Goal: Transaction & Acquisition: Purchase product/service

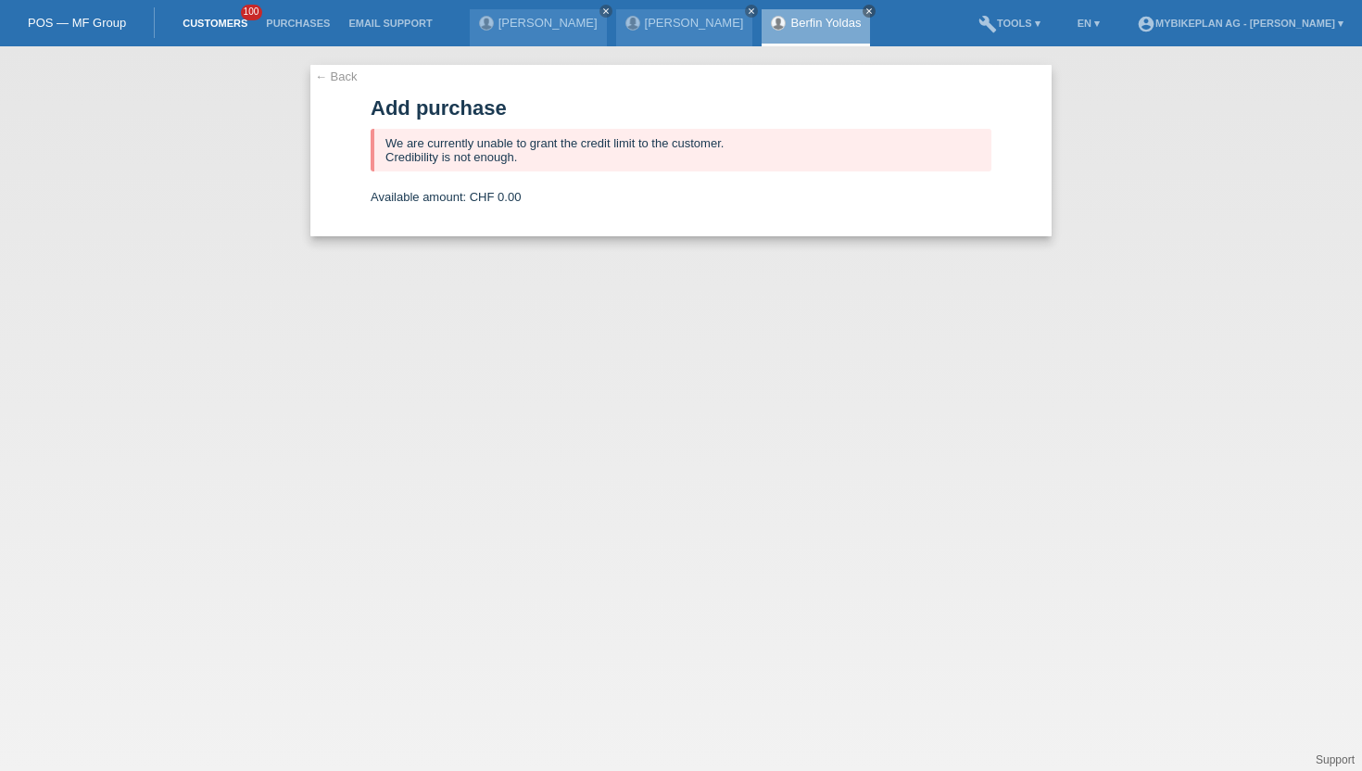
click at [191, 23] on link "Customers" at bounding box center [214, 23] width 83 height 11
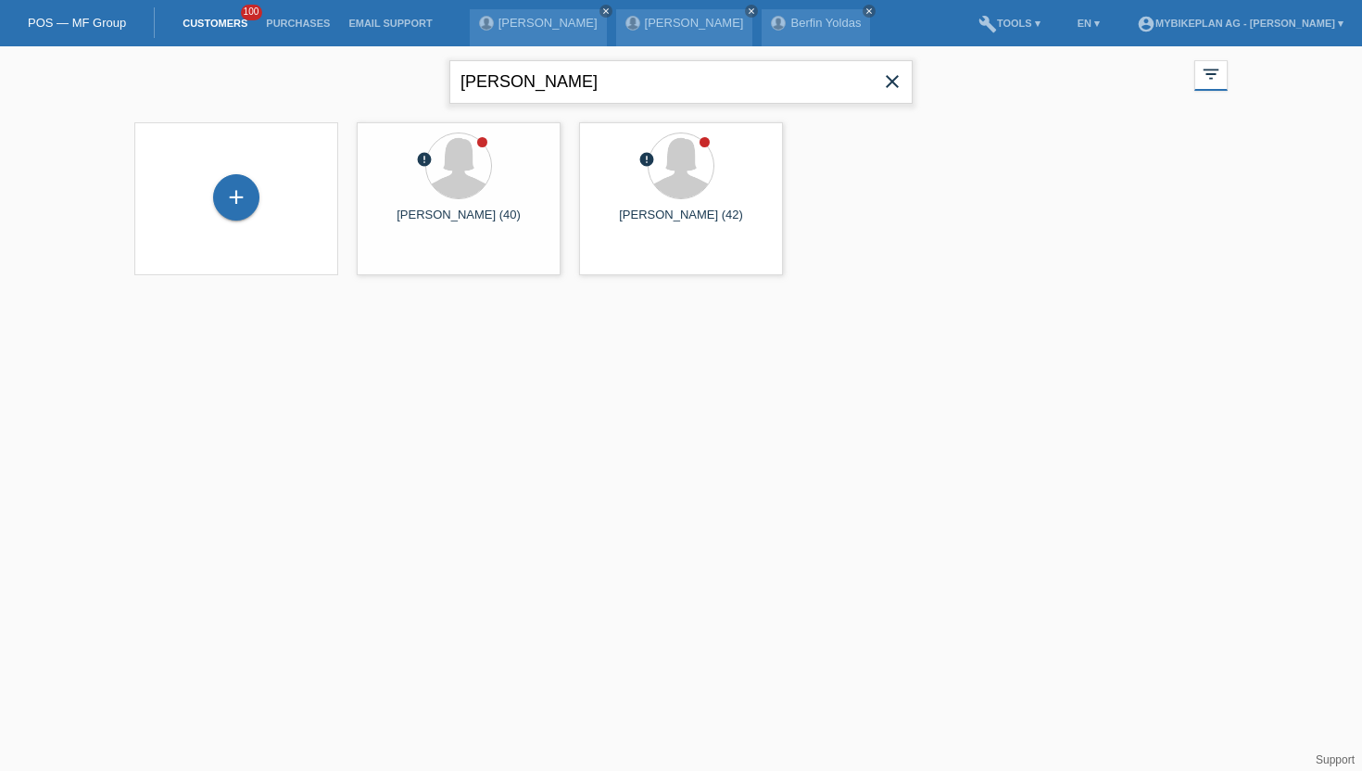
drag, startPoint x: 640, startPoint y: 83, endPoint x: 263, endPoint y: 80, distance: 377.2
click at [263, 80] on div "mANUELA MEDOSCH close filter_list view_module Show all customers star Show star…" at bounding box center [681, 79] width 1112 height 67
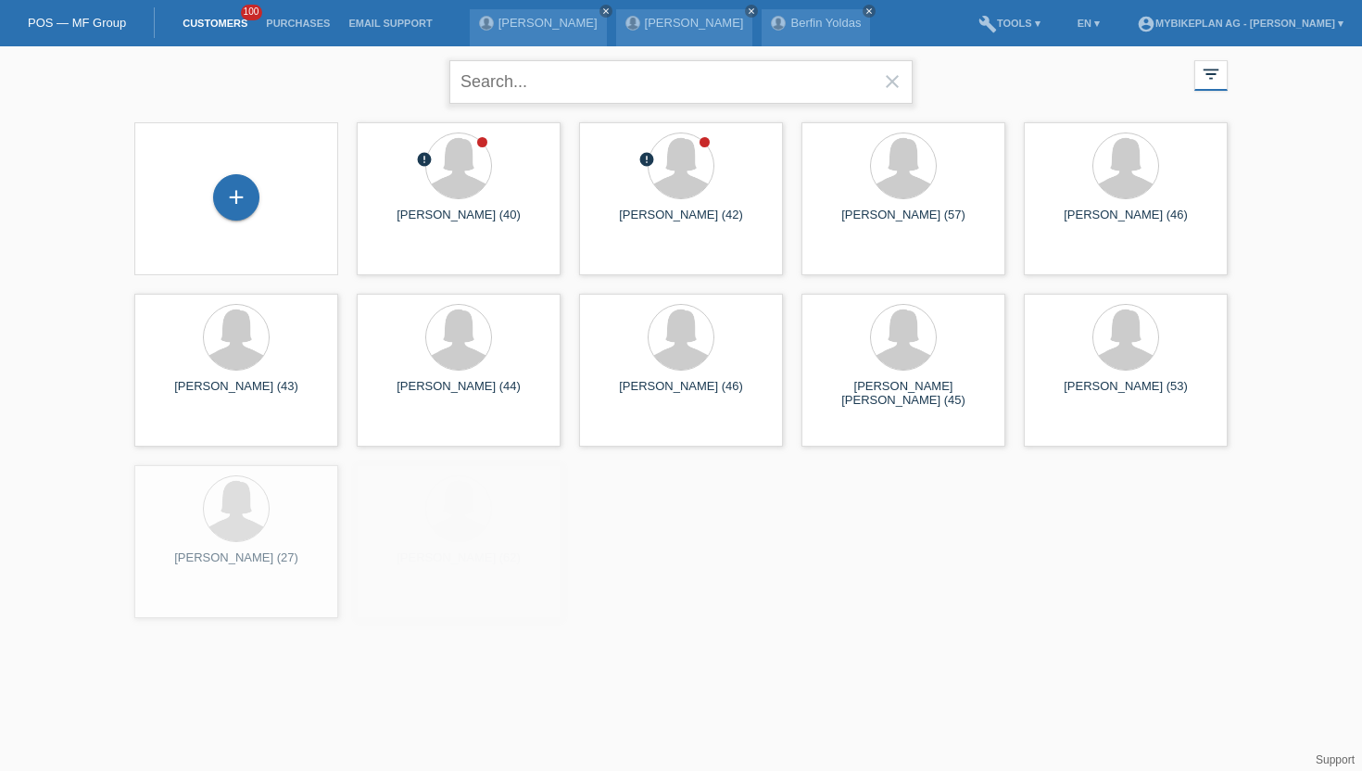
paste input "[PERSON_NAME]"
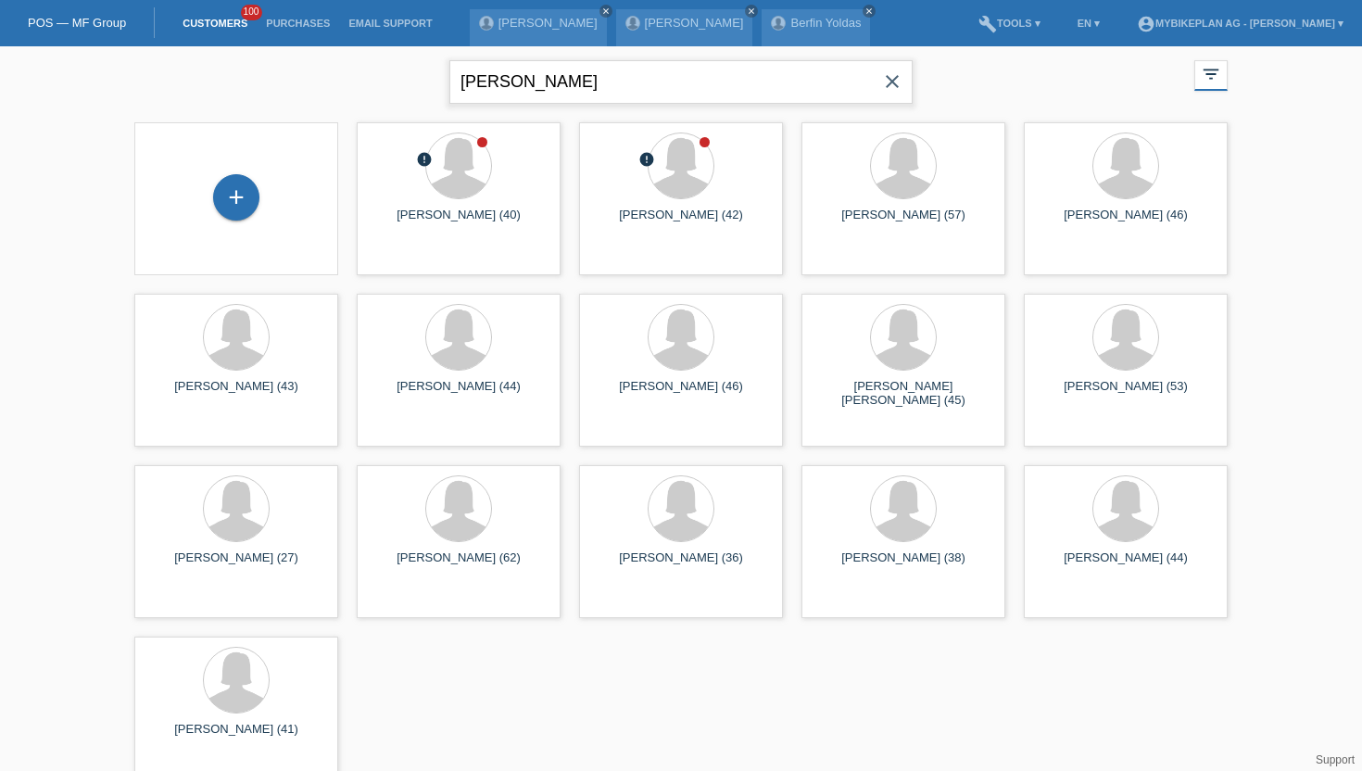
type input "[PERSON_NAME]"
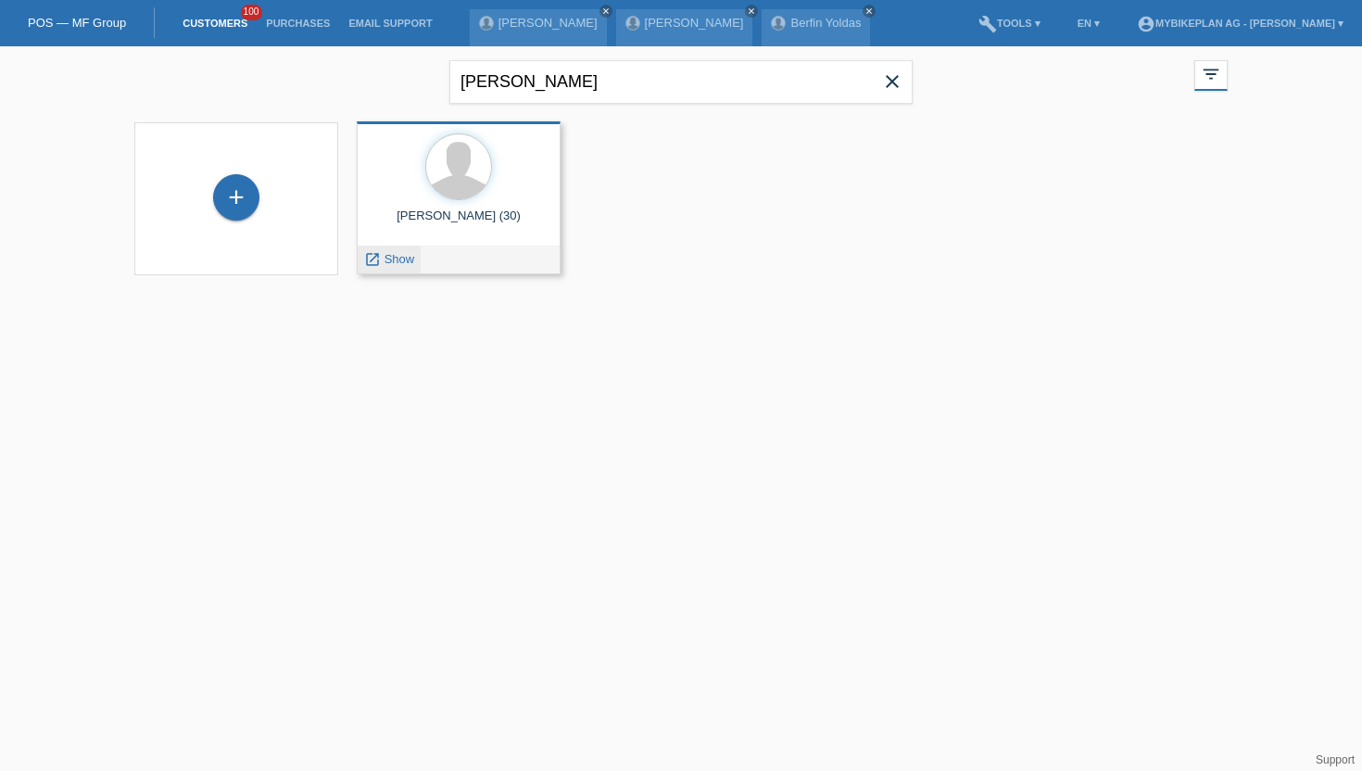
click at [399, 257] on span "Show" at bounding box center [400, 259] width 31 height 14
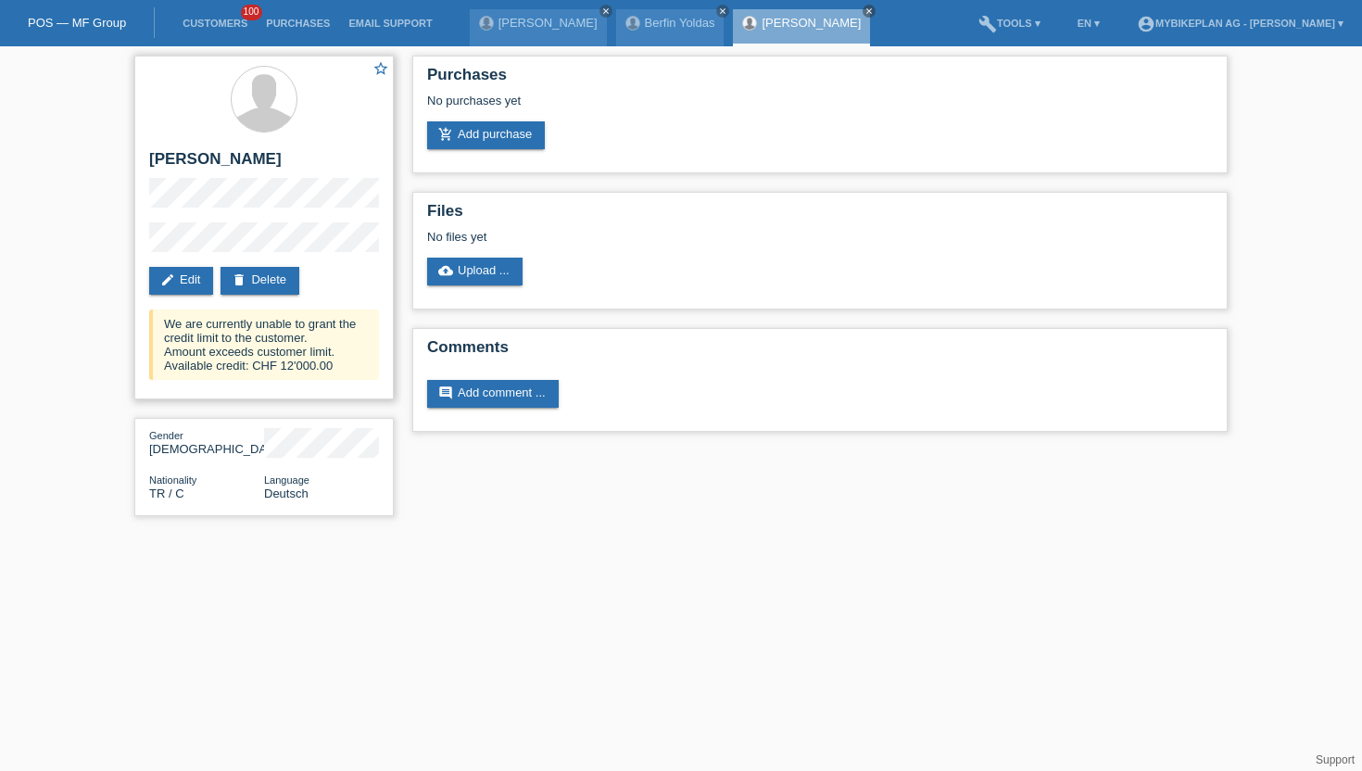
click at [293, 375] on div "We are currently unable to grant the credit limit to the customer. Amount excee…" at bounding box center [264, 344] width 230 height 70
click at [294, 375] on div "We are currently unable to grant the credit limit to the customer. Amount excee…" at bounding box center [264, 344] width 230 height 70
click at [353, 398] on div "star_border Ayberk Dönmez edit Edit delete Delete We are currently unable to gr…" at bounding box center [263, 228] width 259 height 344
click at [477, 142] on link "add_shopping_cart Add purchase" at bounding box center [486, 135] width 118 height 28
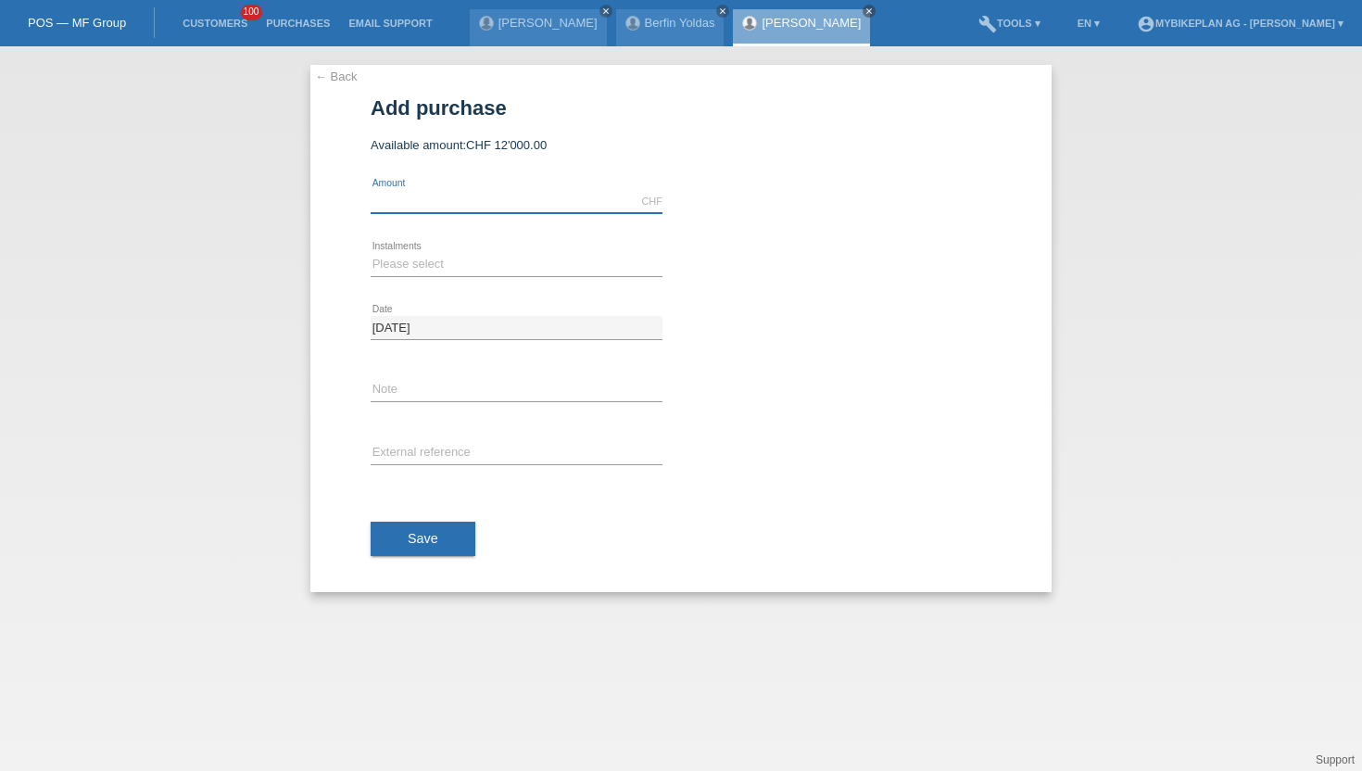
click at [399, 207] on input "text" at bounding box center [517, 201] width 292 height 23
click at [379, 443] on input "text" at bounding box center [517, 453] width 292 height 23
paste input "42440587037"
type input "42440587037"
click at [433, 199] on input "text" at bounding box center [517, 201] width 292 height 23
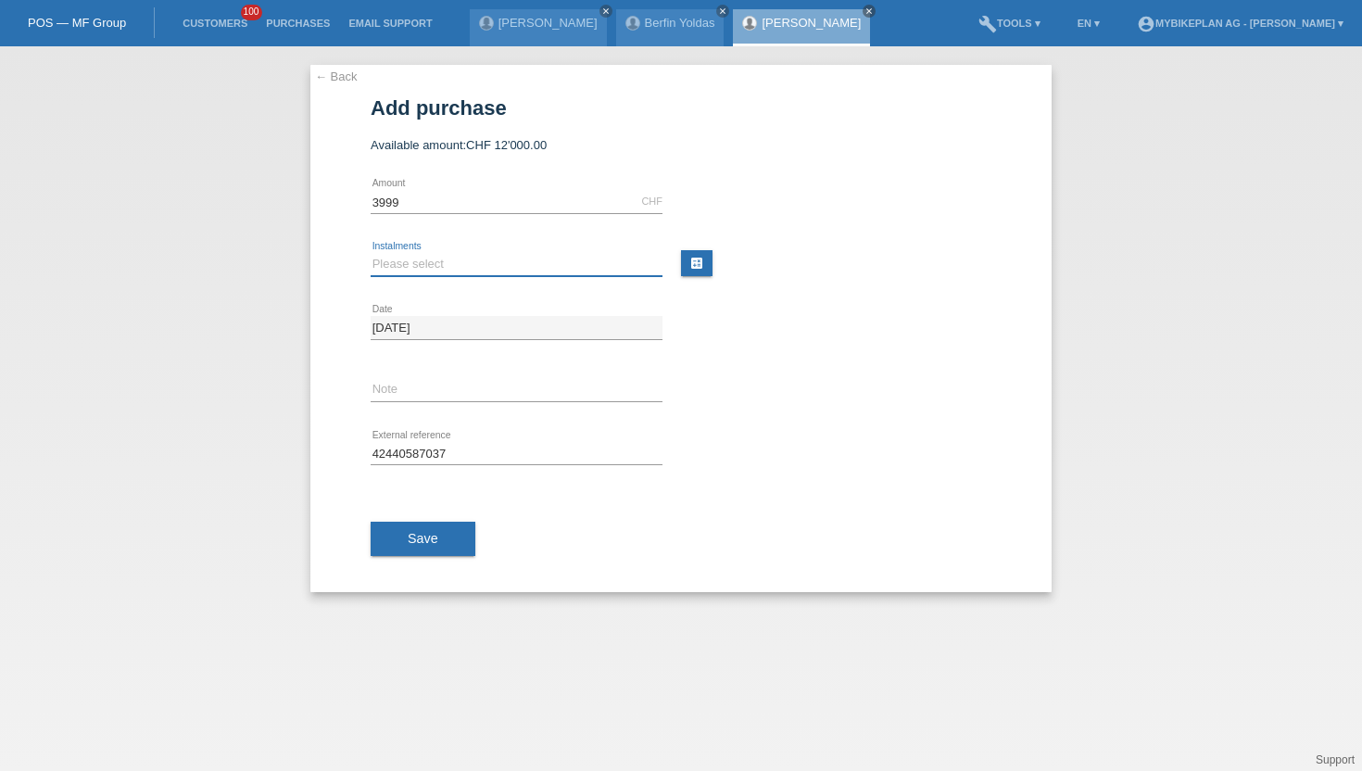
type input "3999.00"
click at [399, 257] on select "Please select 6 instalments 12 instalments 18 instalments 24 instalments 36 ins…" at bounding box center [517, 264] width 292 height 22
select select "487"
click at [371, 254] on select "Please select 6 instalments 12 instalments 18 instalments 24 instalments 36 ins…" at bounding box center [517, 264] width 292 height 22
click at [433, 546] on span "Save" at bounding box center [423, 538] width 31 height 15
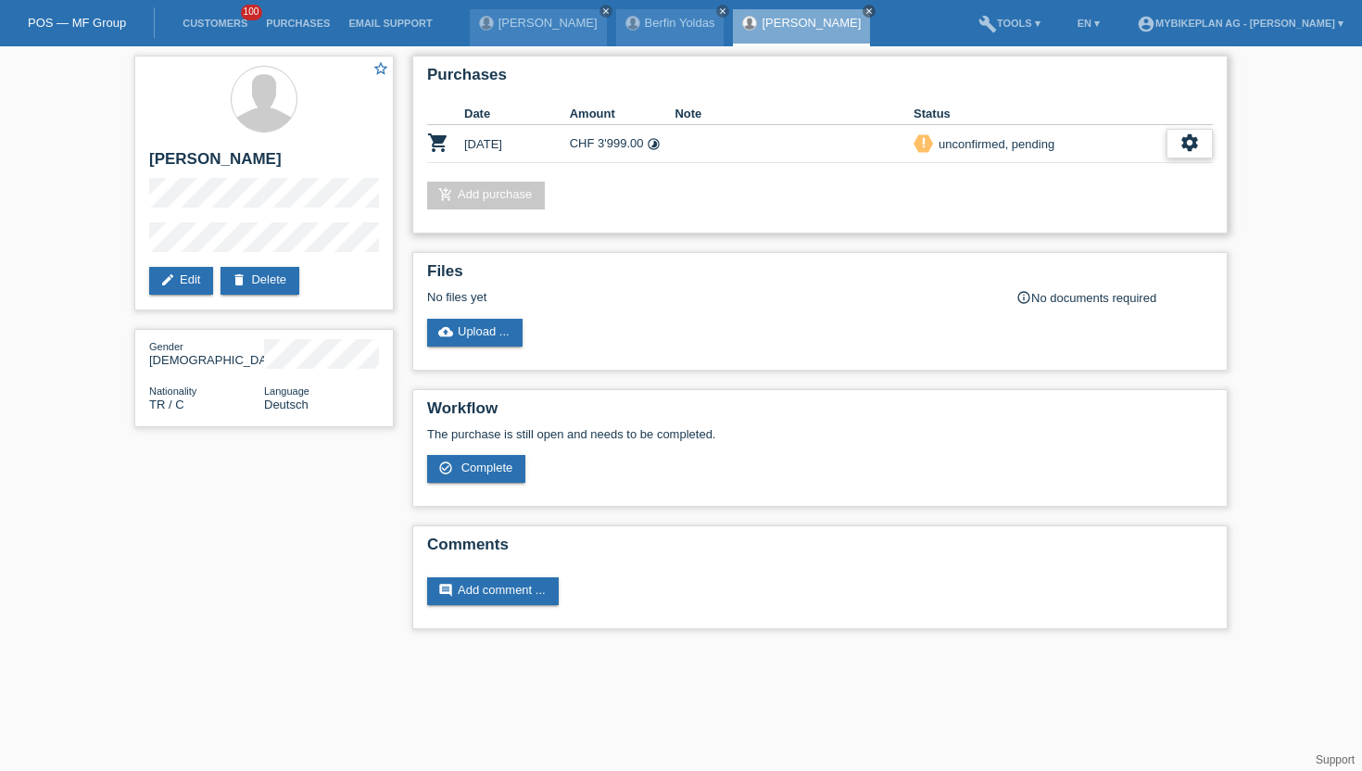
click at [1167, 145] on div "settings" at bounding box center [1190, 144] width 46 height 30
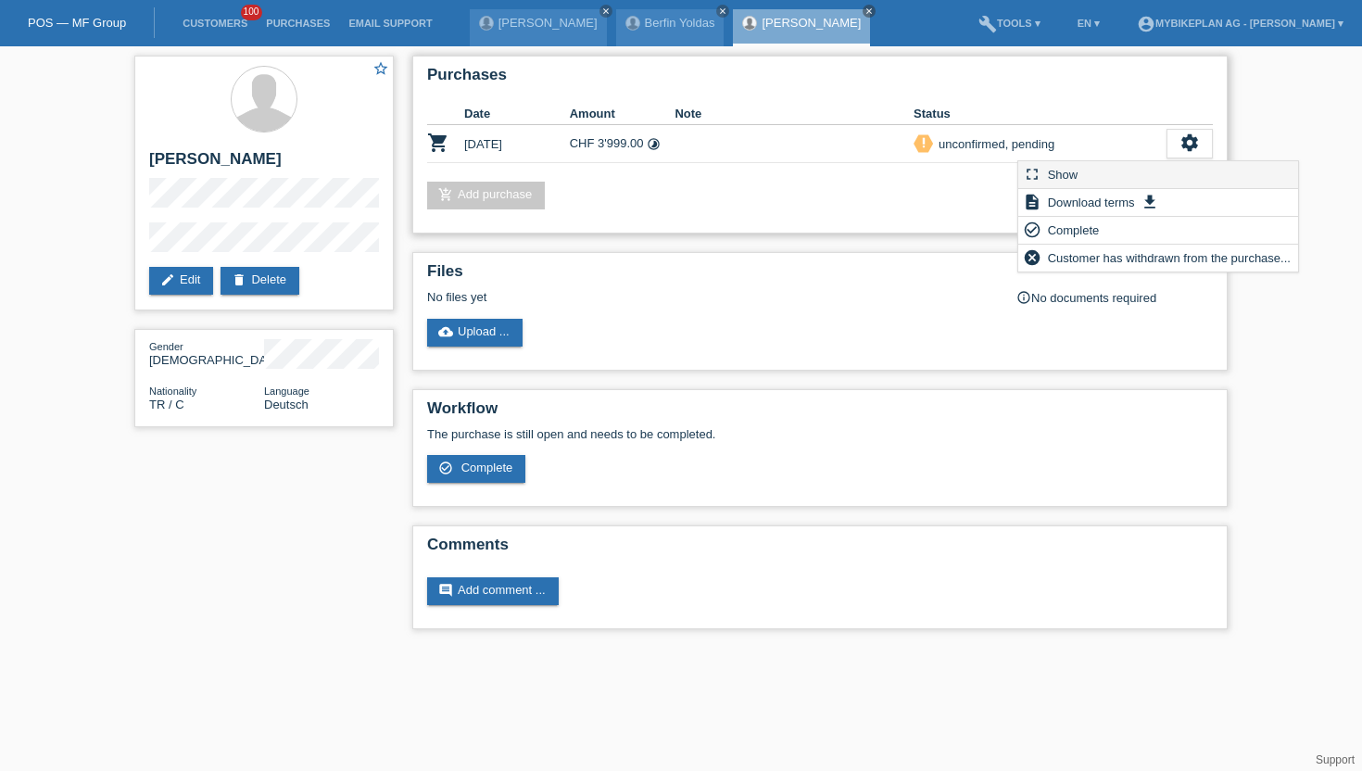
click at [1098, 177] on div "fullscreen Show" at bounding box center [1158, 175] width 280 height 28
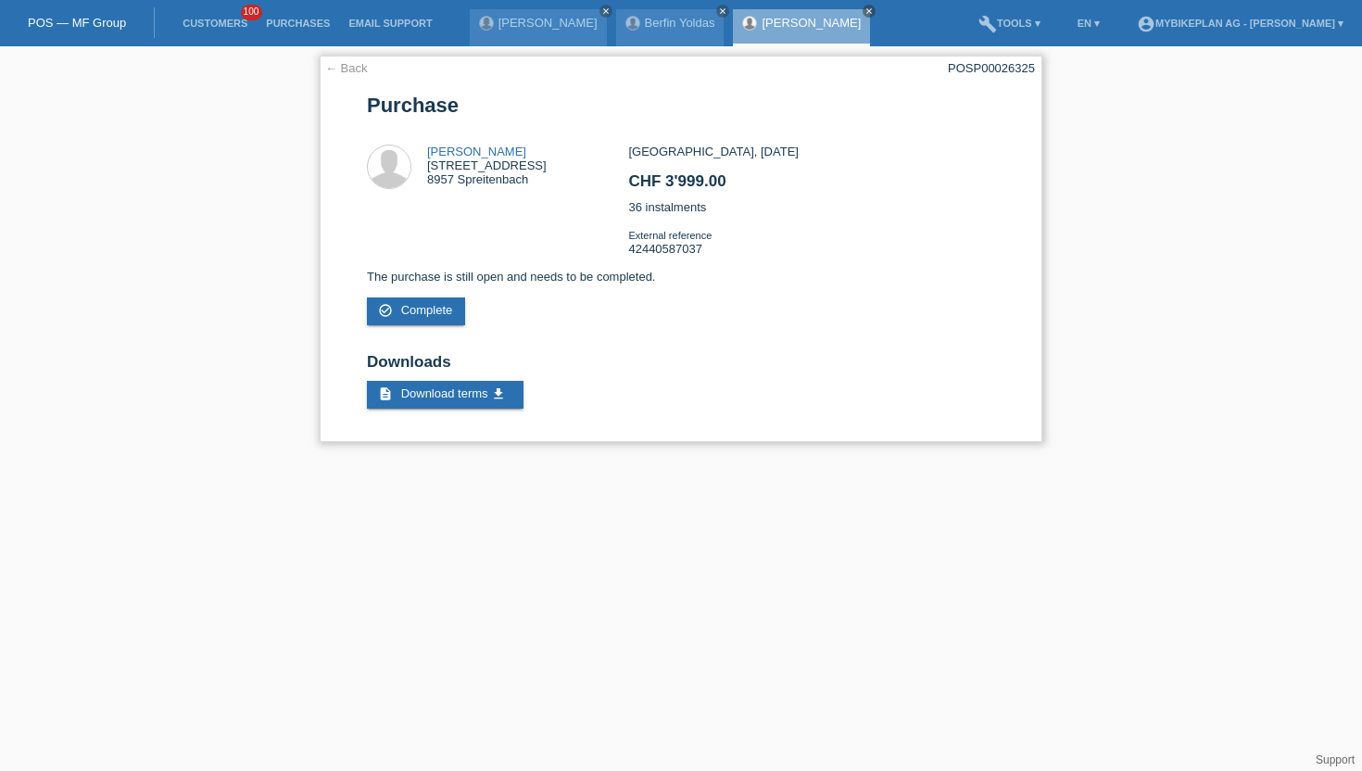
click at [974, 64] on div "POSP00026325" at bounding box center [991, 68] width 87 height 14
click at [974, 65] on div "POSP00026325" at bounding box center [991, 68] width 87 height 14
copy div "POSP00026325"
